Goal: Find specific page/section: Find specific page/section

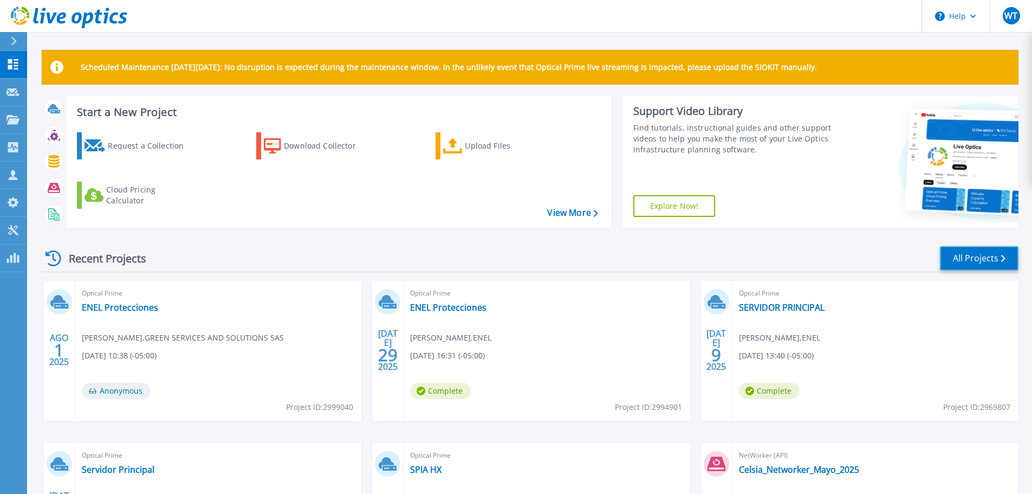
click at [976, 255] on link "All Projects" at bounding box center [979, 258] width 79 height 24
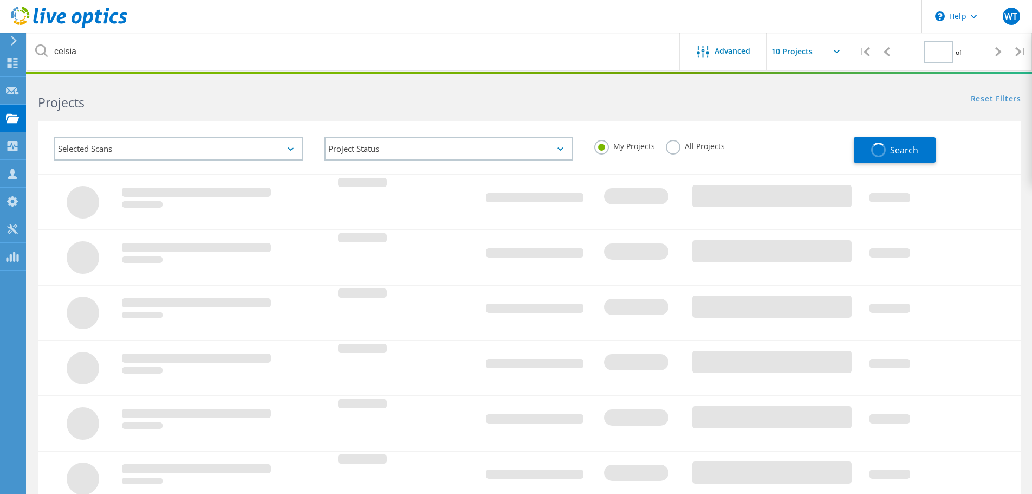
type input "1"
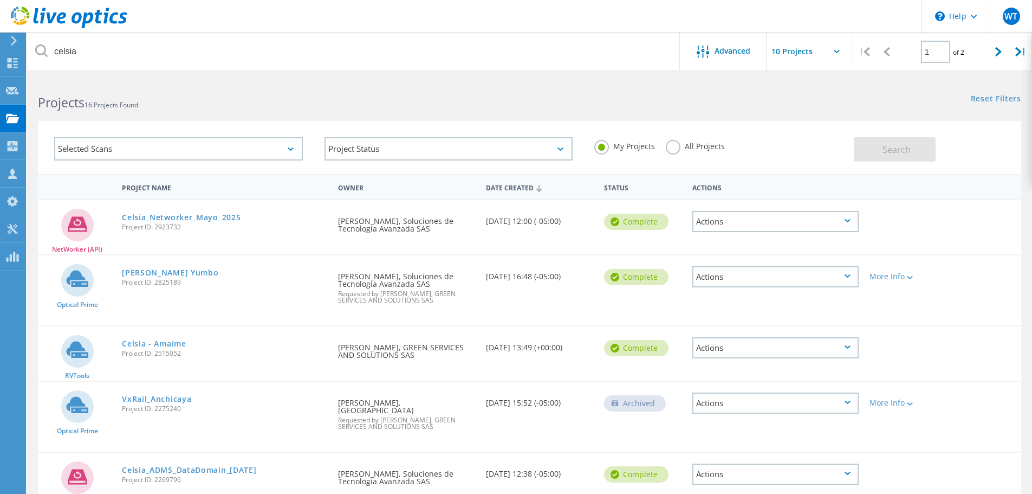
drag, startPoint x: 156, startPoint y: 283, endPoint x: 183, endPoint y: 285, distance: 27.7
click at [183, 285] on span "Project ID: 2825189" at bounding box center [224, 282] width 205 height 7
copy span "2825189"
click at [175, 270] on link "[PERSON_NAME] Yumbo" at bounding box center [170, 273] width 96 height 8
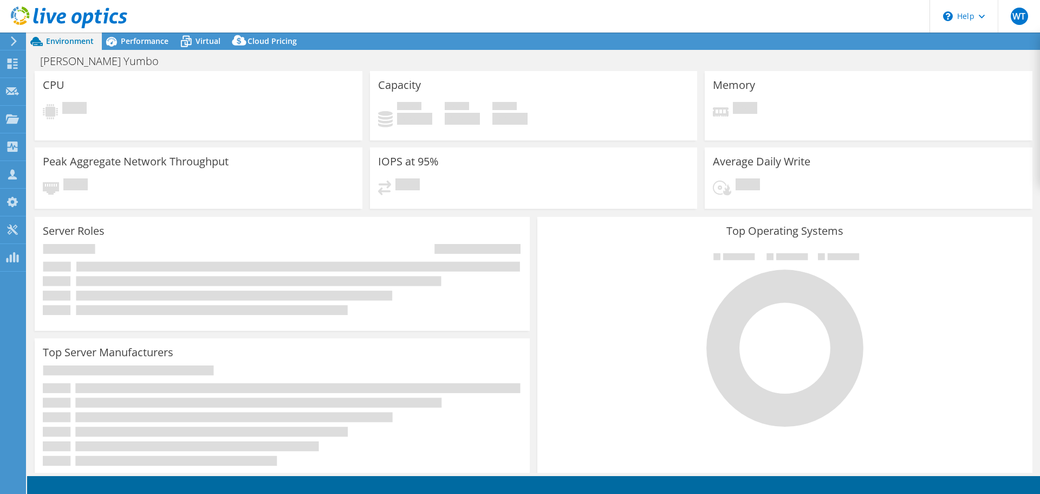
select select "USD"
